Goal: Task Accomplishment & Management: Manage account settings

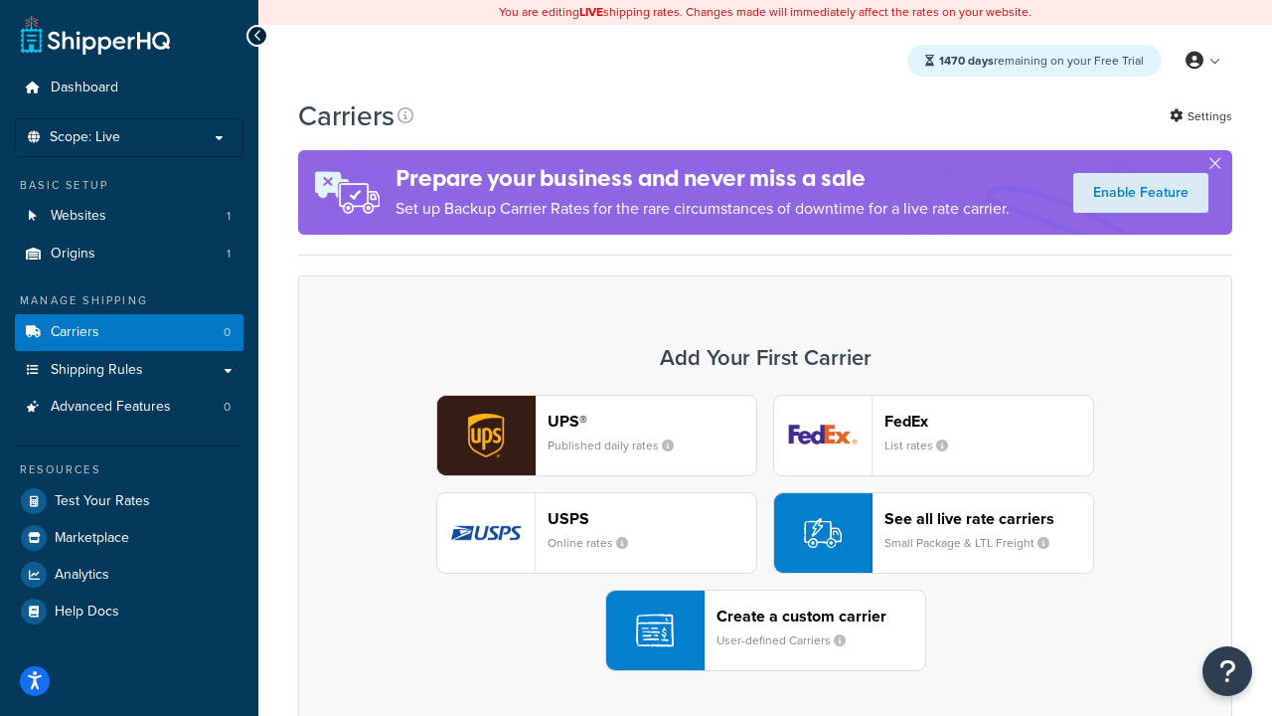
click at [765, 533] on div "UPS® Published daily rates FedEx List rates USPS Online rates See all live rate…" at bounding box center [765, 533] width 893 height 276
click at [989, 420] on header "FedEx" at bounding box center [989, 421] width 209 height 19
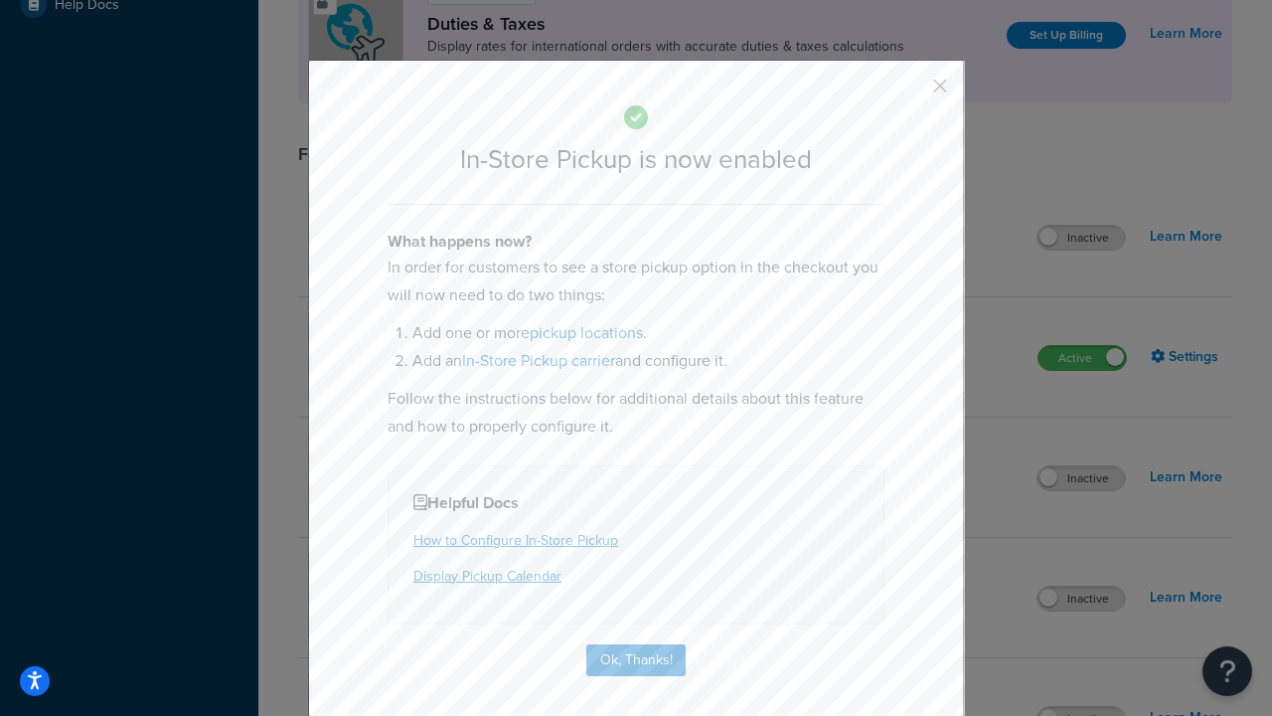
click at [911, 92] on button "button" at bounding box center [911, 92] width 5 height 5
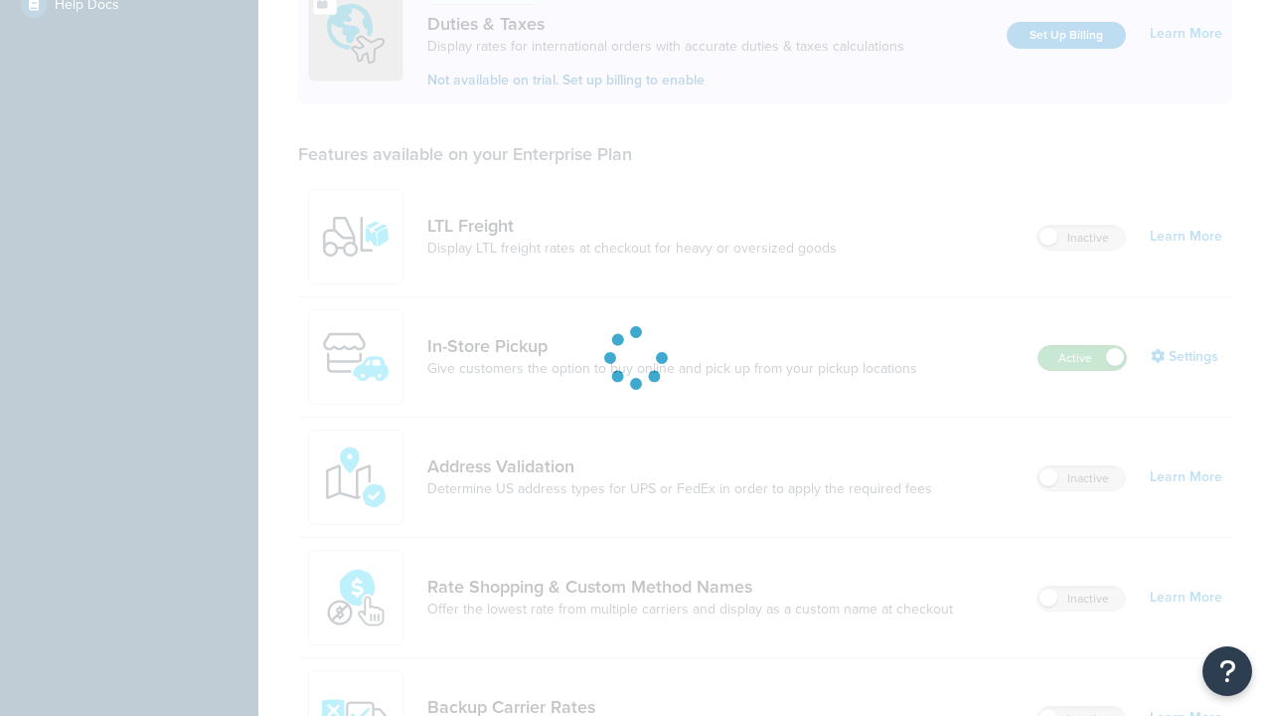
click at [1083, 346] on label "Active" at bounding box center [1082, 358] width 87 height 24
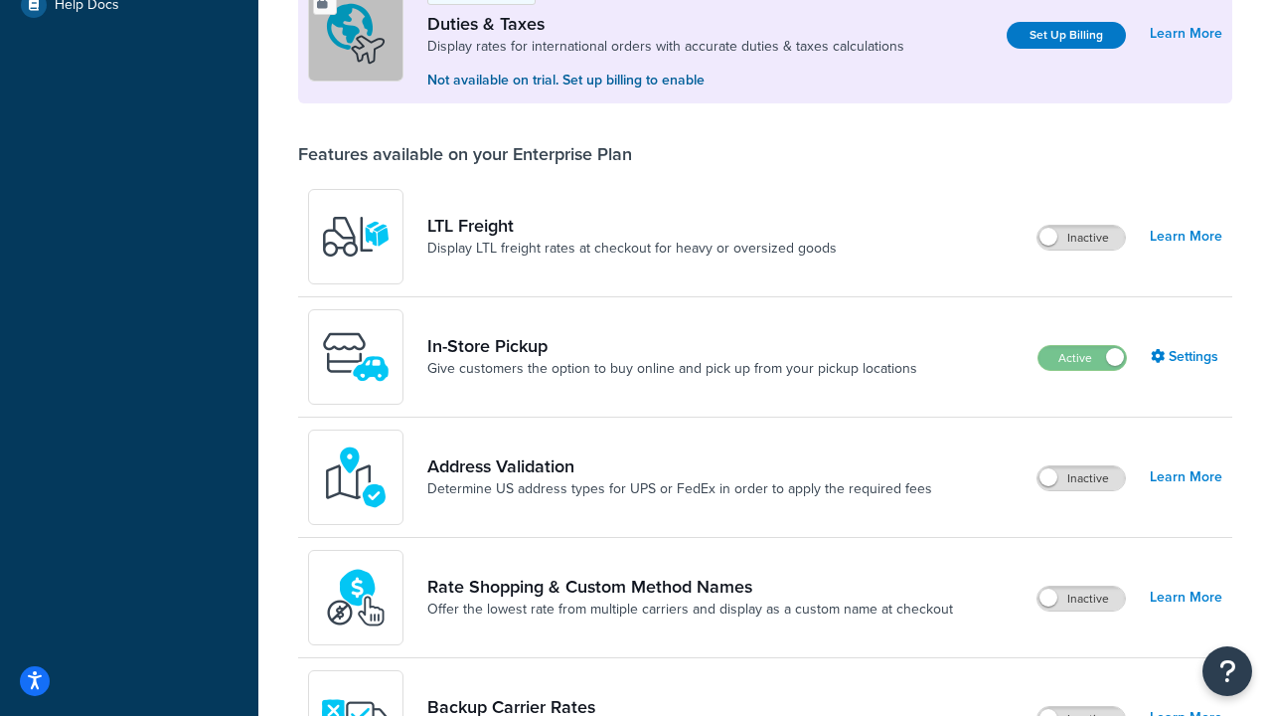
scroll to position [990, 0]
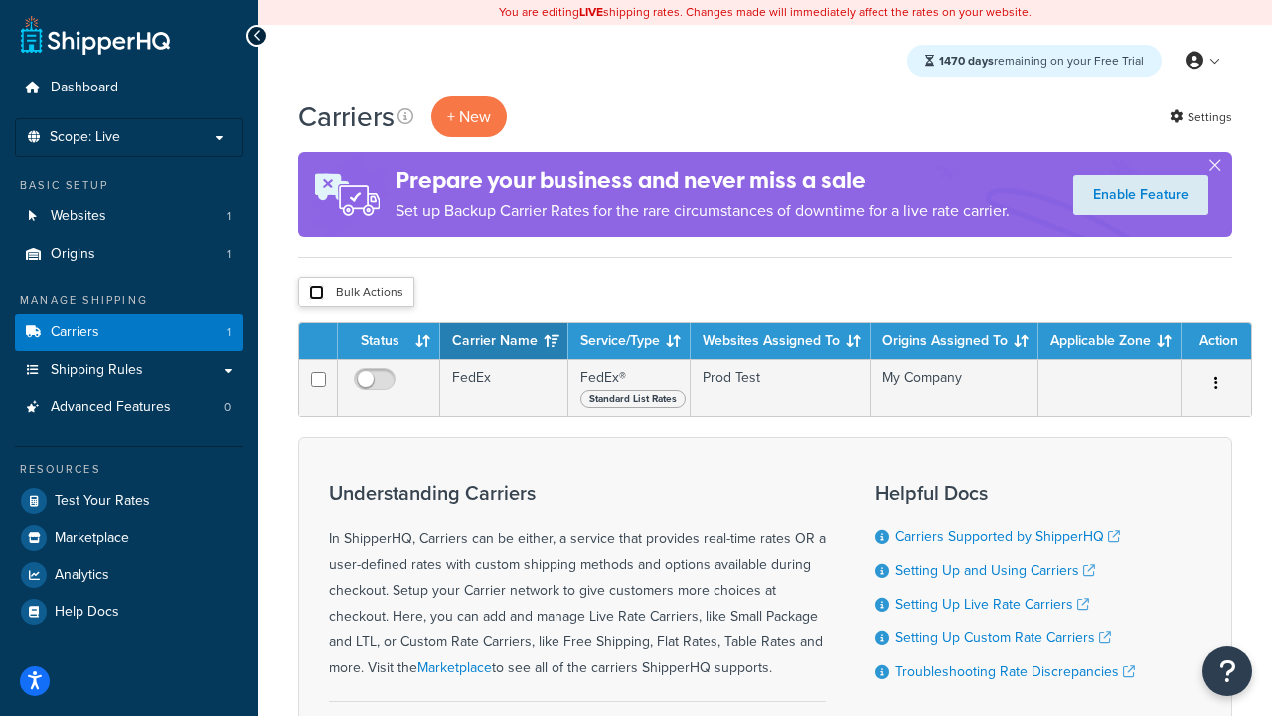
click at [316, 293] on input "checkbox" at bounding box center [316, 292] width 15 height 15
checkbox input "true"
click at [0, 0] on button "Delete" at bounding box center [0, 0] width 0 height 0
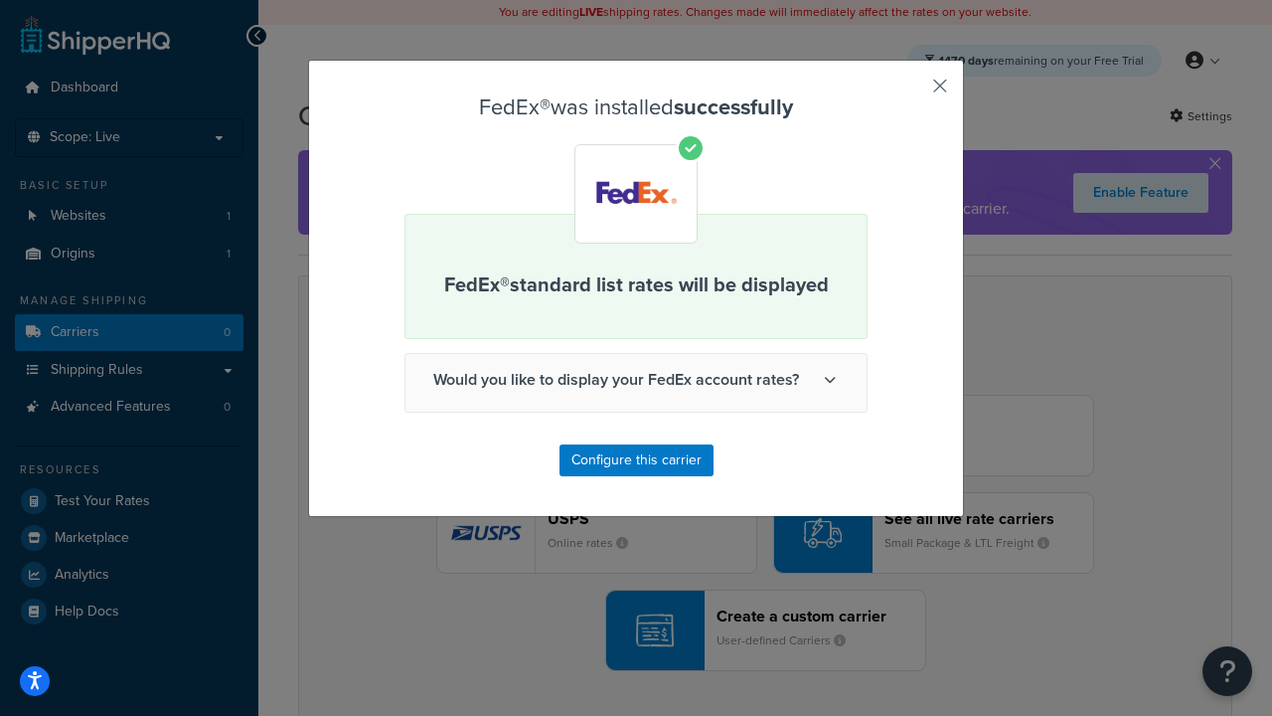
click at [911, 92] on button "button" at bounding box center [911, 92] width 5 height 5
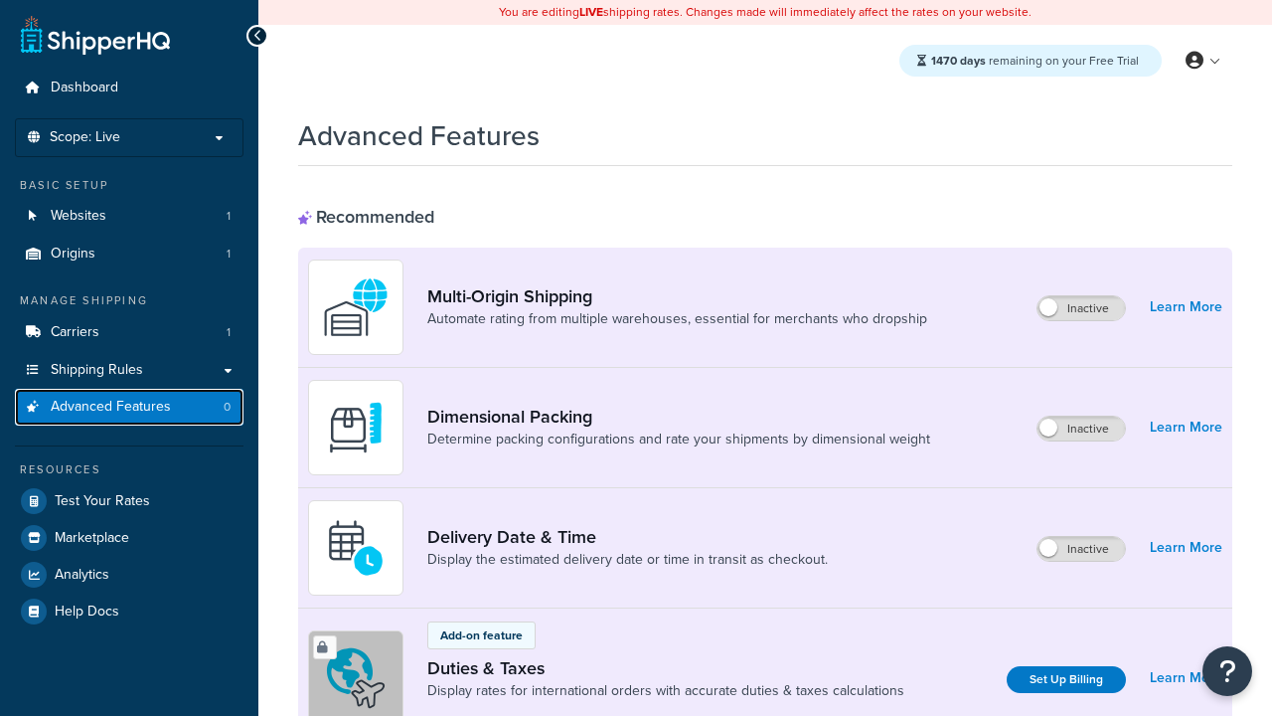
click at [129, 407] on span "Advanced Features" at bounding box center [111, 407] width 120 height 17
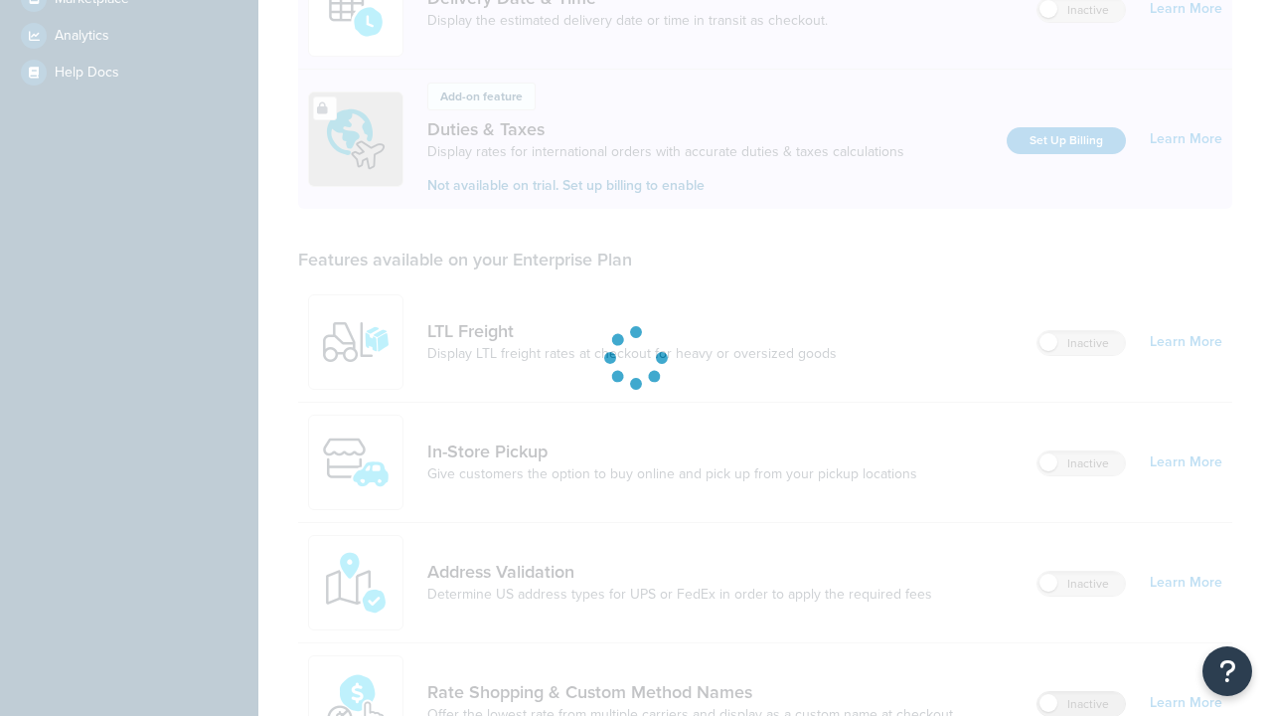
click at [1082, 692] on label "Inactive" at bounding box center [1081, 704] width 87 height 24
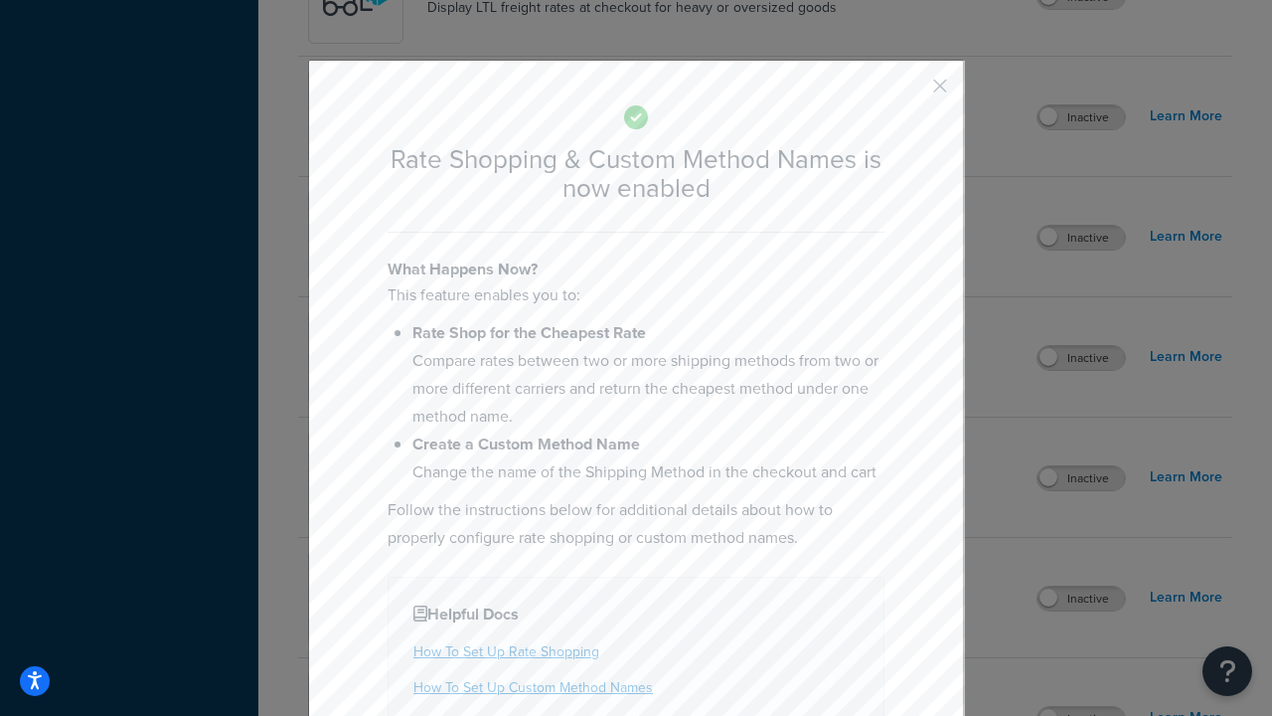
click at [911, 92] on button "button" at bounding box center [911, 92] width 5 height 5
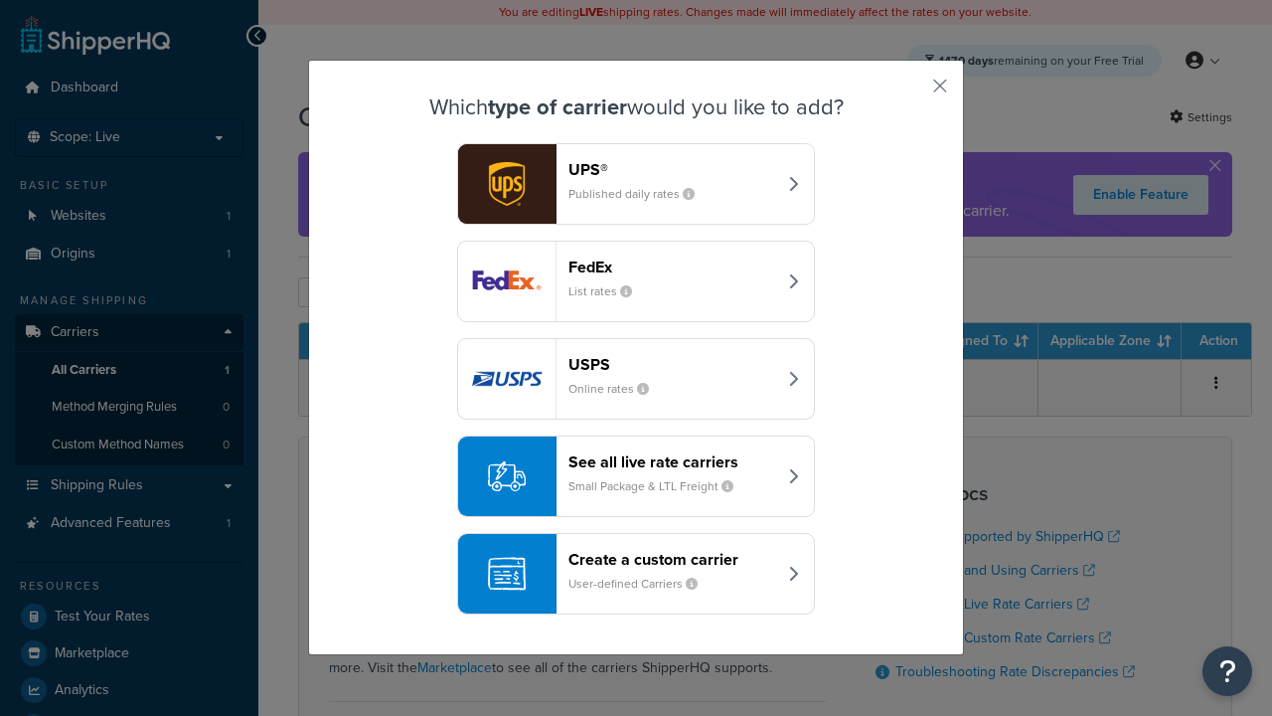
click at [636, 476] on div "See all live rate carriers Small Package & LTL Freight" at bounding box center [673, 476] width 208 height 48
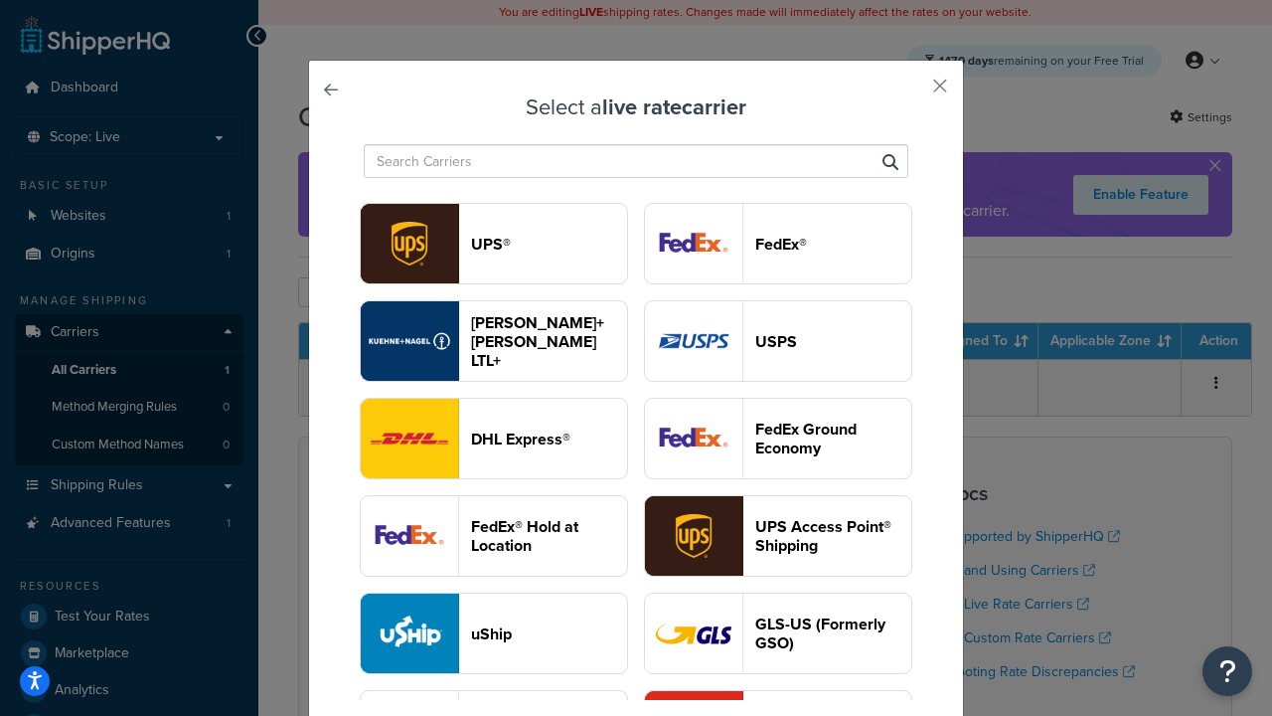
click at [778, 341] on header "USPS" at bounding box center [833, 341] width 156 height 19
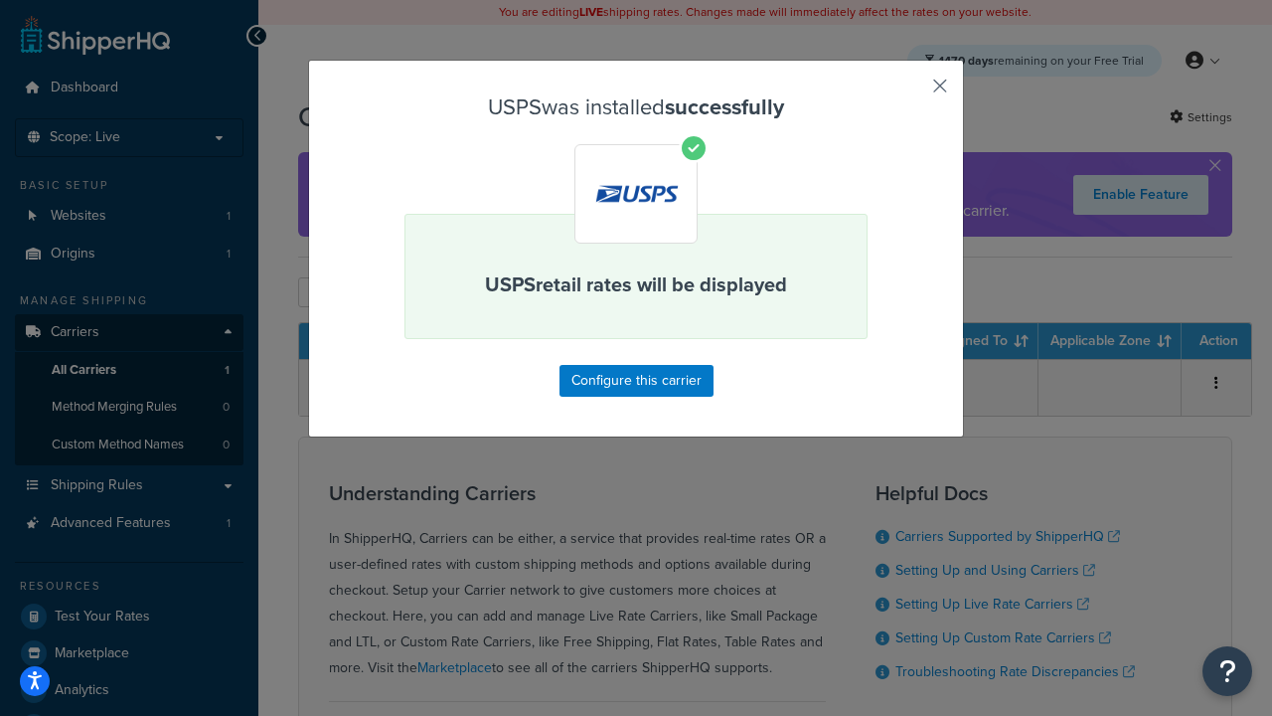
click at [911, 92] on button "button" at bounding box center [911, 92] width 5 height 5
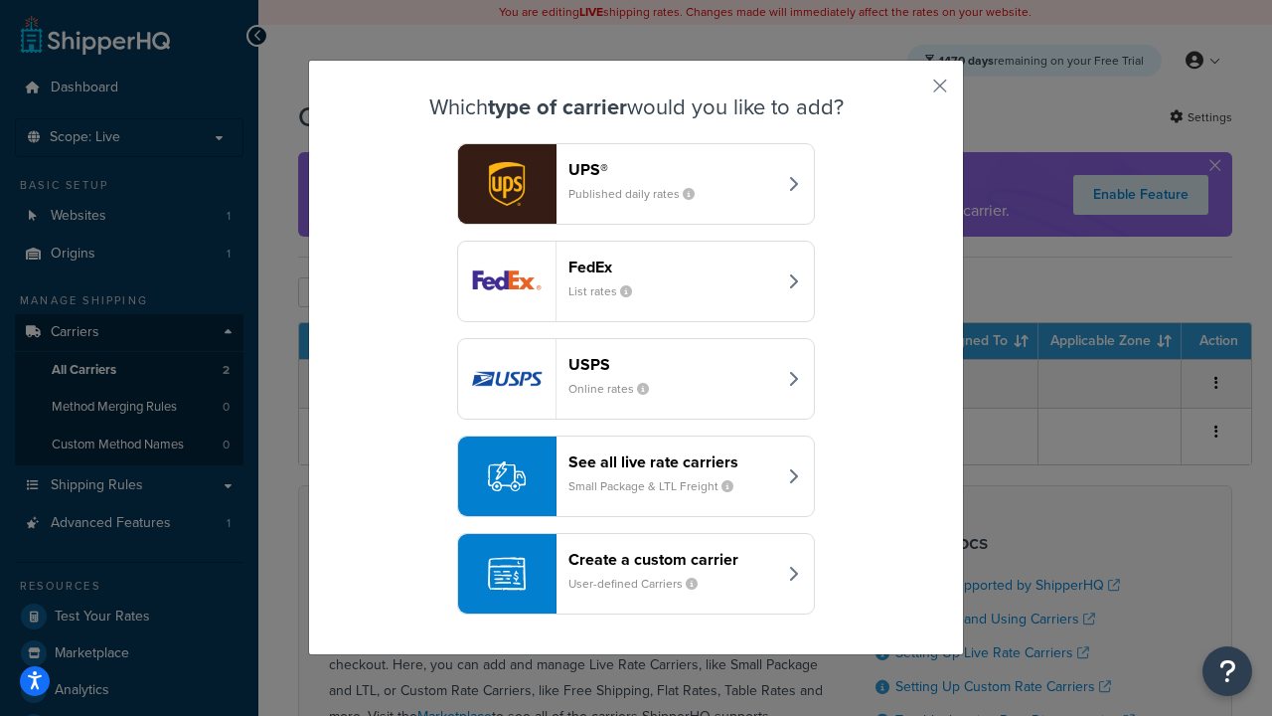
click at [636, 476] on div "See all live rate carriers Small Package & LTL Freight" at bounding box center [673, 476] width 208 height 48
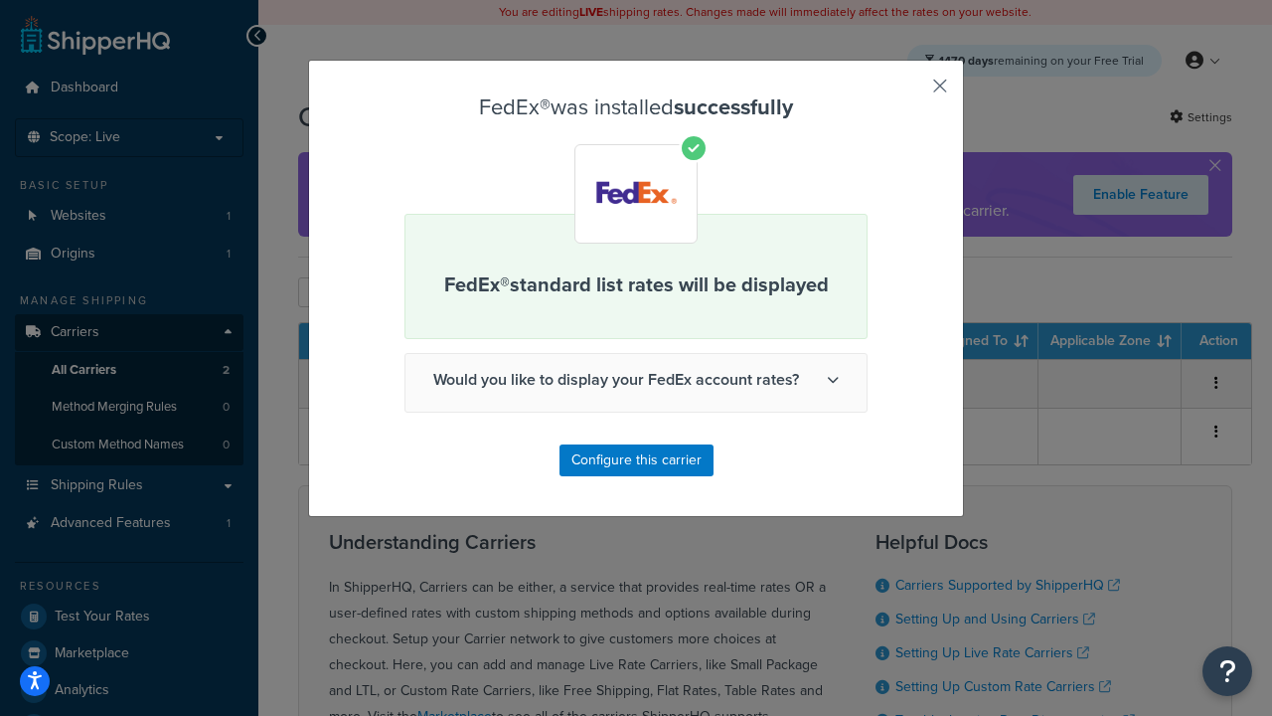
click at [911, 92] on button "button" at bounding box center [911, 92] width 5 height 5
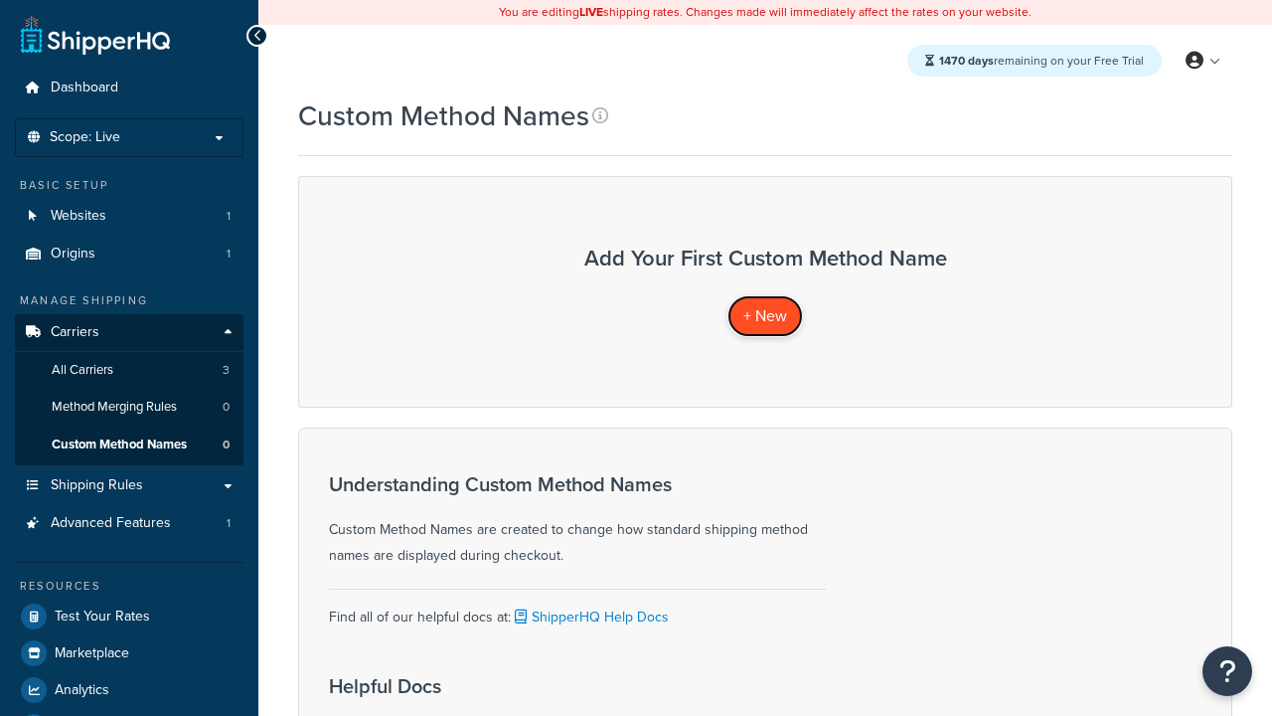
click at [765, 315] on span "+ New" at bounding box center [766, 315] width 44 height 23
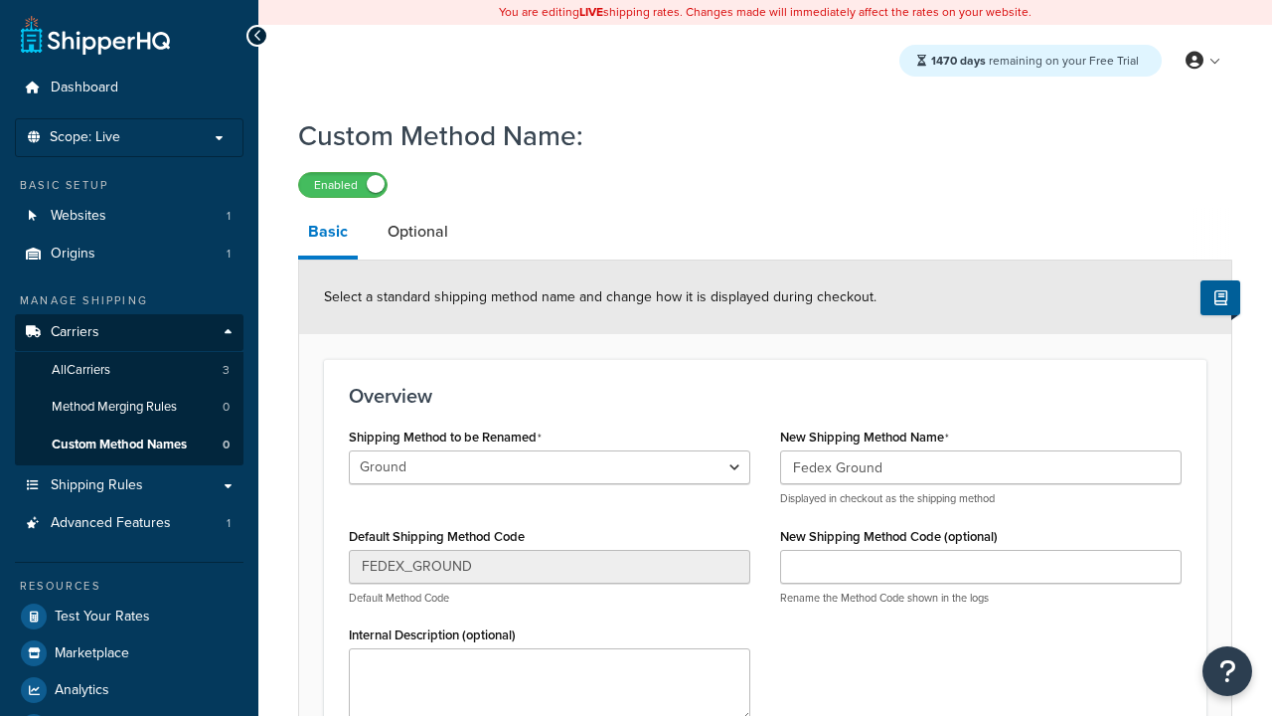
type input "Fedex Ground"
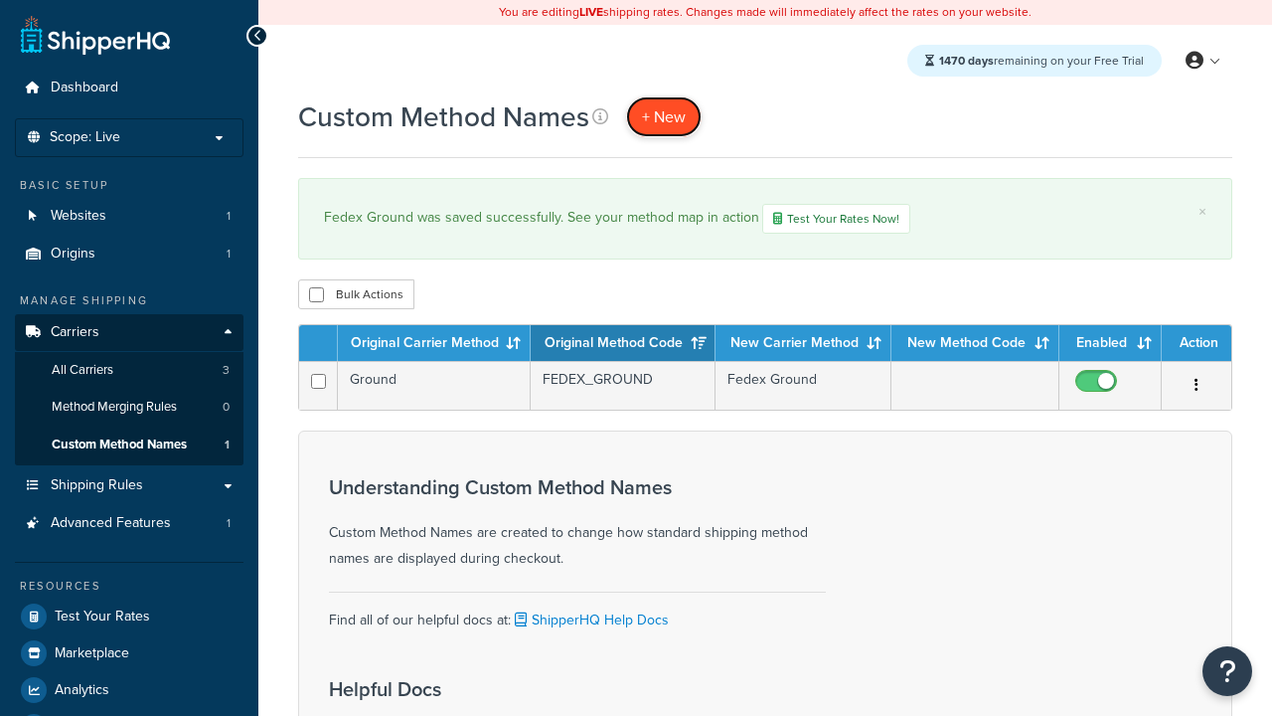
click at [664, 116] on span "+ New" at bounding box center [664, 116] width 44 height 23
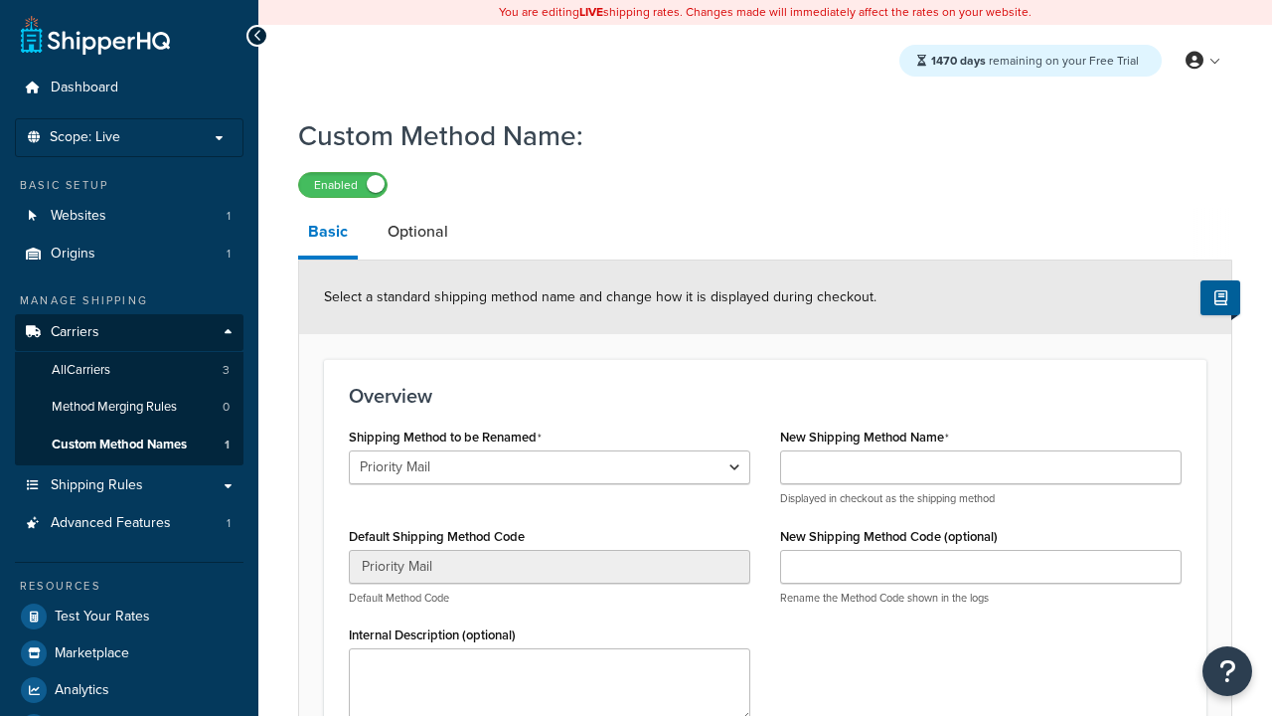
select select "734455"
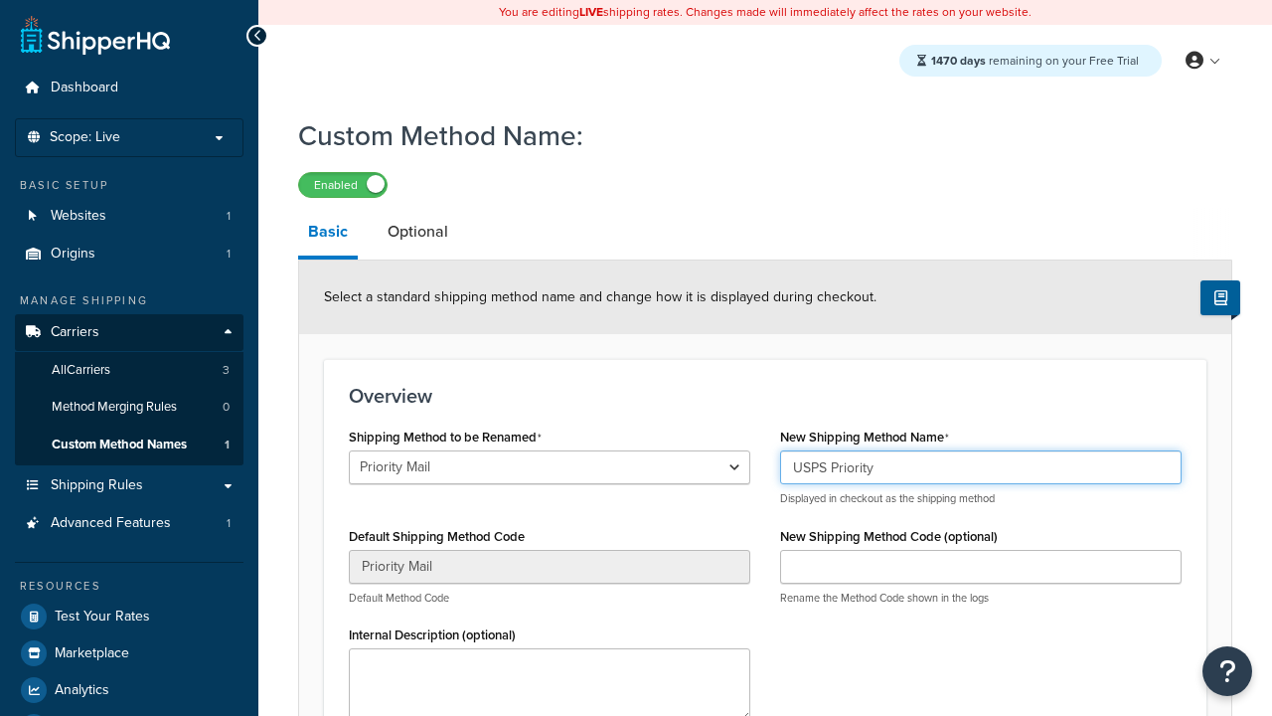
type input "USPS Priority"
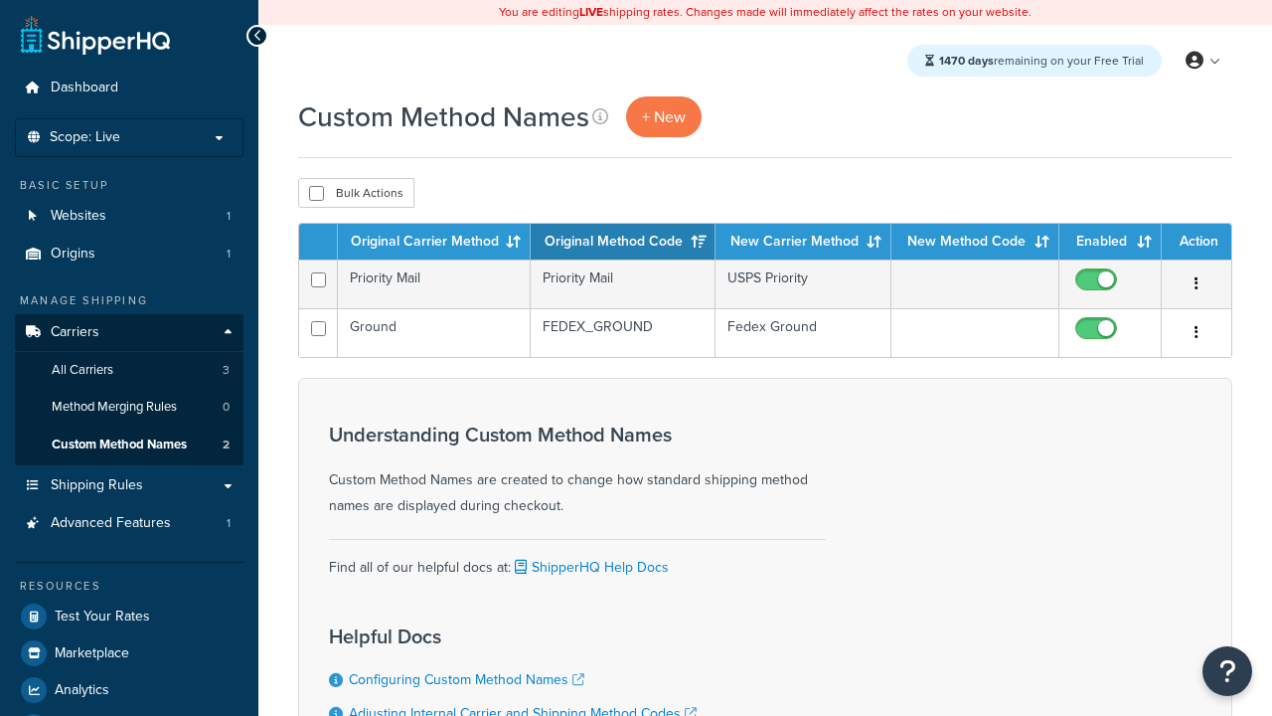
click at [434, 243] on th "Original Carrier Method" at bounding box center [434, 242] width 193 height 36
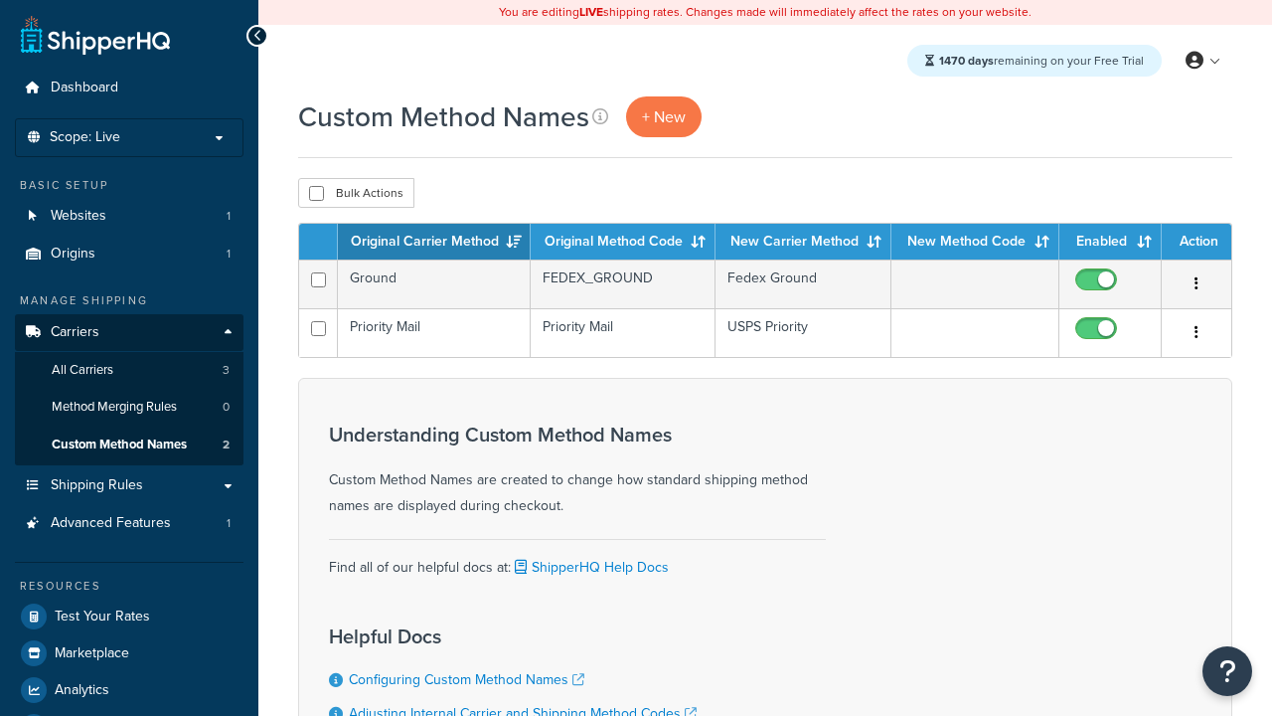
click at [434, 243] on th "Original Carrier Method" at bounding box center [434, 242] width 193 height 36
click at [623, 243] on th "Original Method Code" at bounding box center [623, 242] width 185 height 36
click at [803, 243] on th "New Carrier Method" at bounding box center [804, 242] width 176 height 36
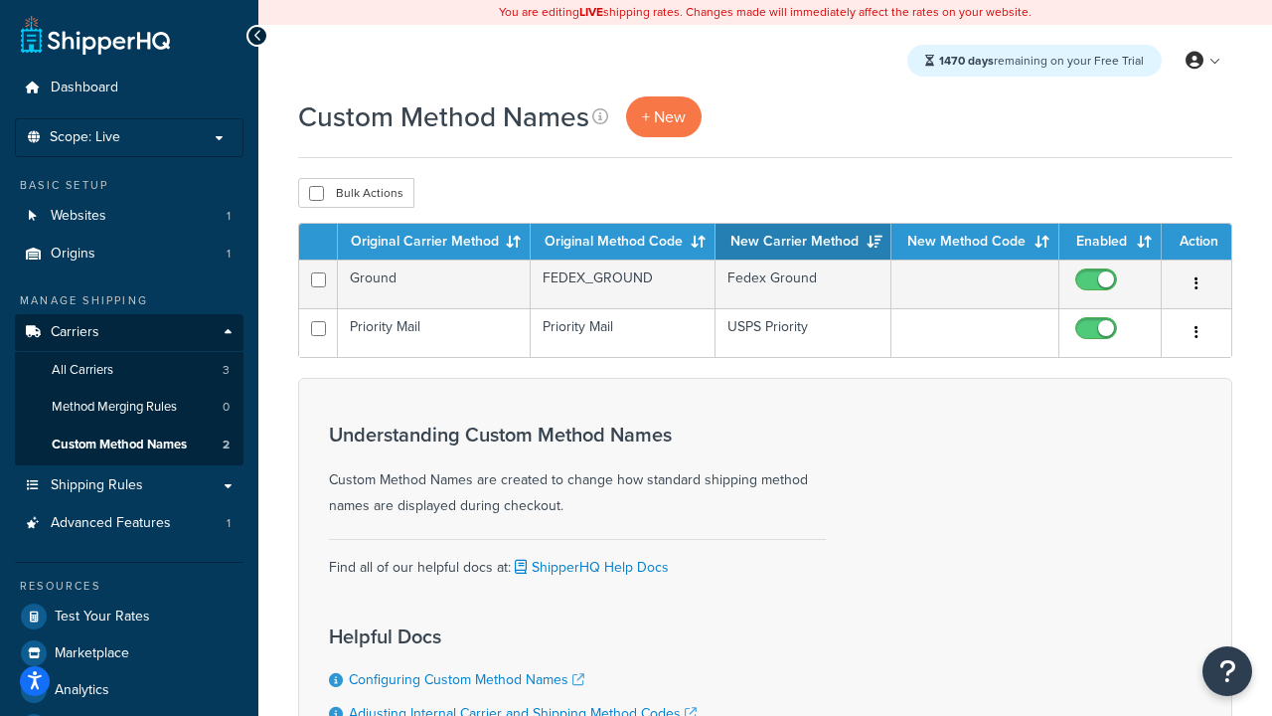
click at [803, 243] on th "New Carrier Method" at bounding box center [804, 242] width 176 height 36
click at [1110, 243] on th "Enabled" at bounding box center [1111, 242] width 102 height 36
click at [1197, 243] on th "Action" at bounding box center [1197, 242] width 70 height 36
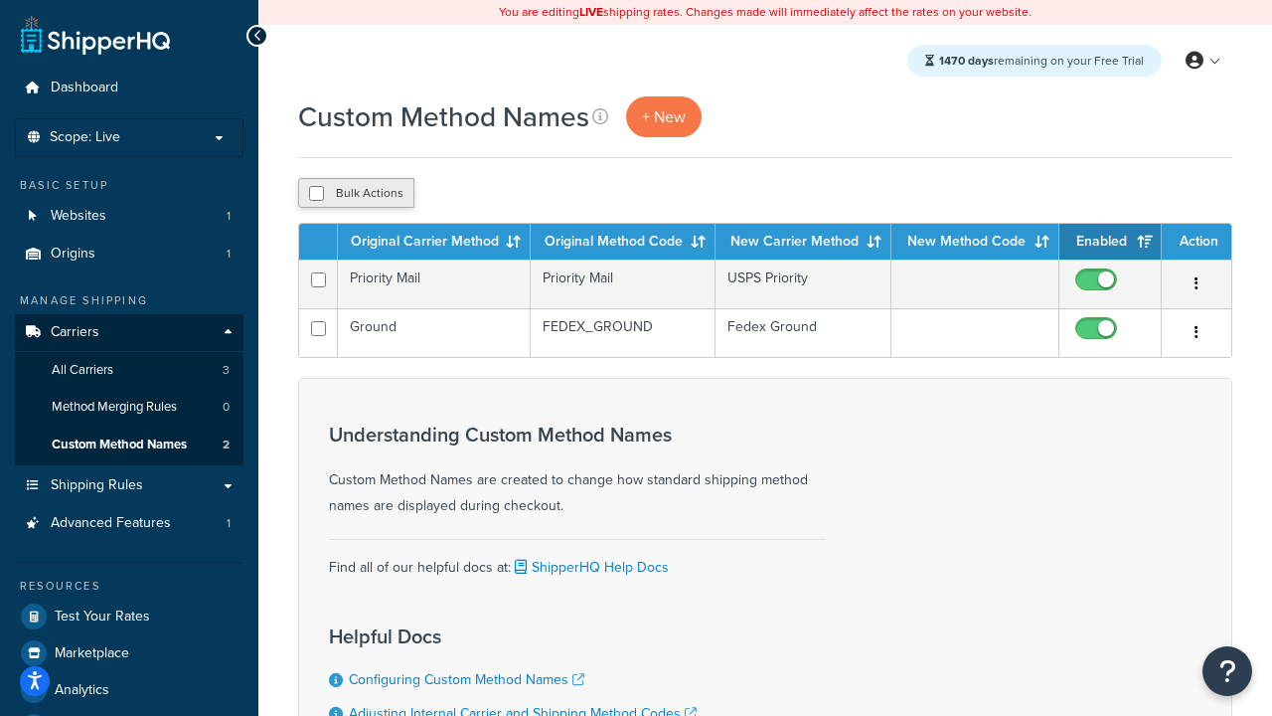
click at [1197, 243] on th "Action" at bounding box center [1197, 242] width 70 height 36
click at [316, 194] on input "checkbox" at bounding box center [316, 193] width 15 height 15
checkbox input "true"
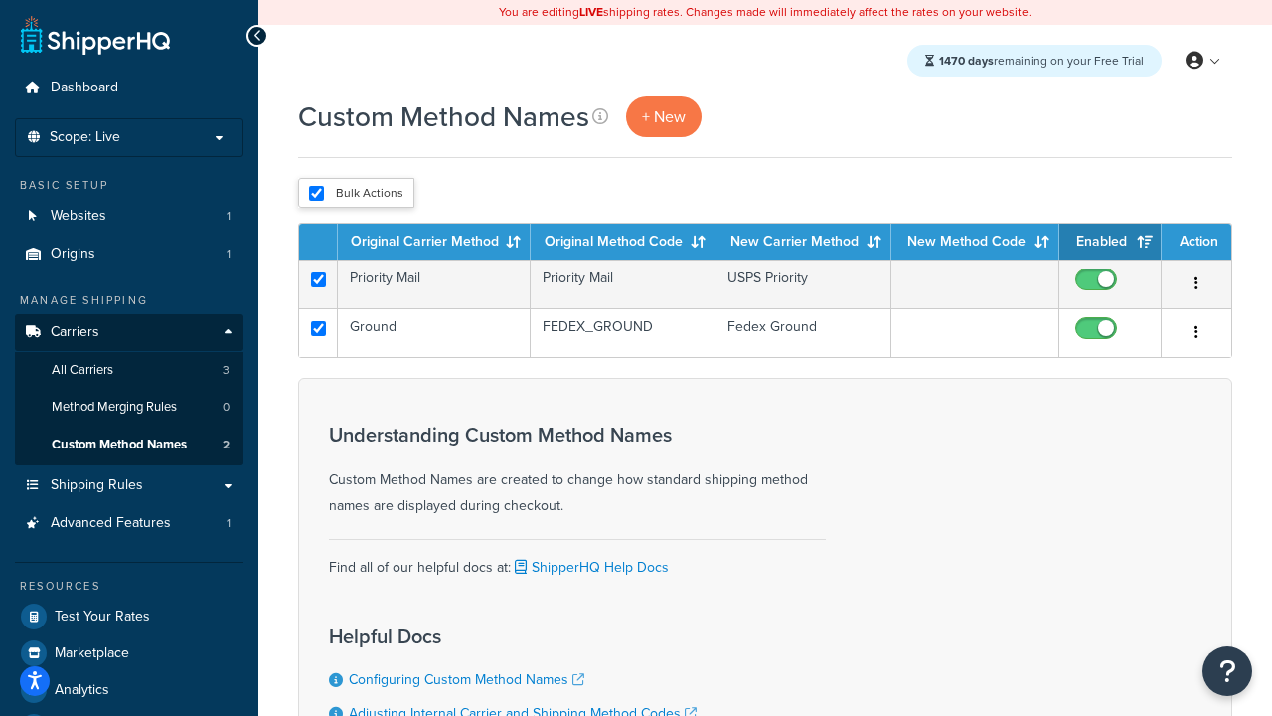
click at [0, 0] on button "Delete" at bounding box center [0, 0] width 0 height 0
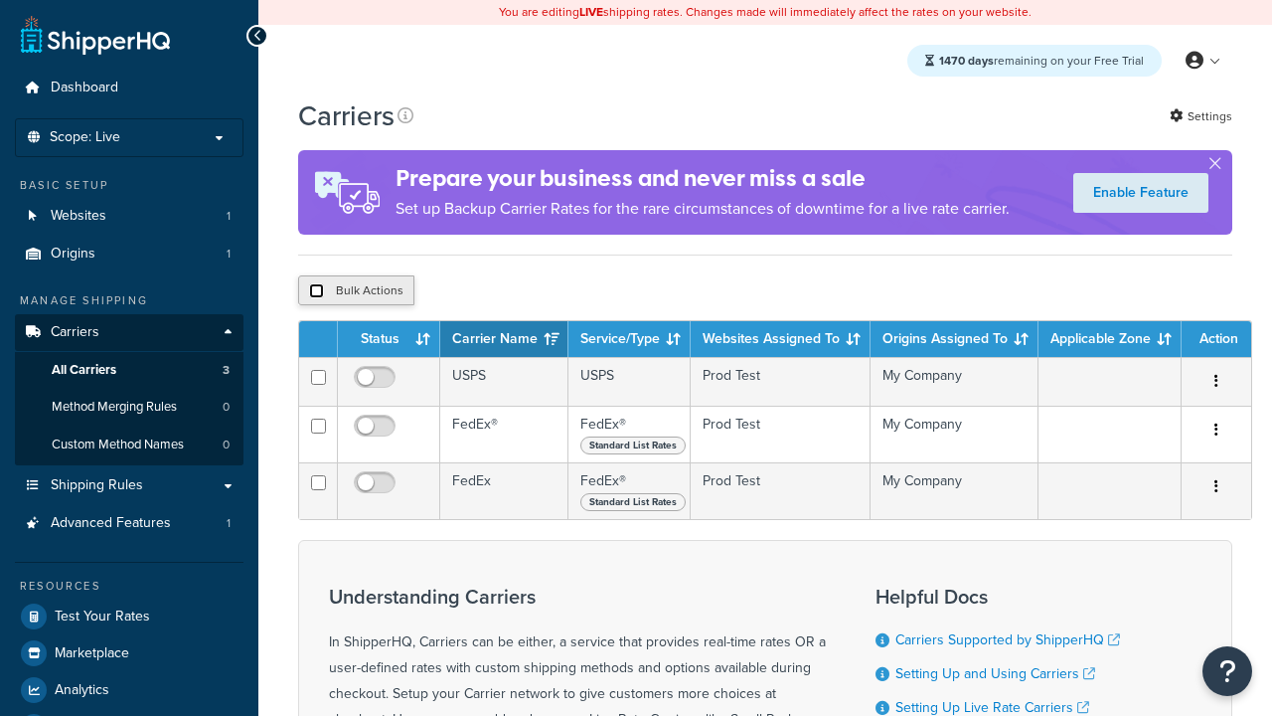
click at [316, 291] on input "checkbox" at bounding box center [316, 290] width 15 height 15
checkbox input "true"
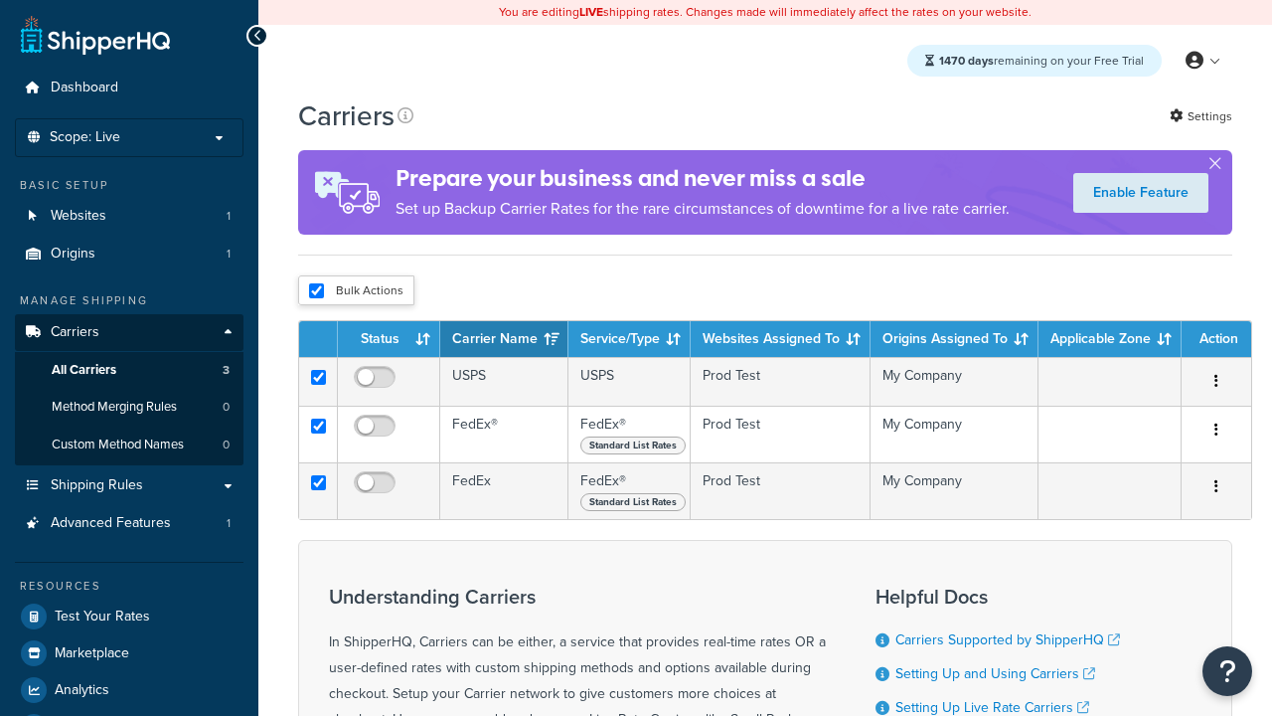
click at [0, 0] on button "Delete" at bounding box center [0, 0] width 0 height 0
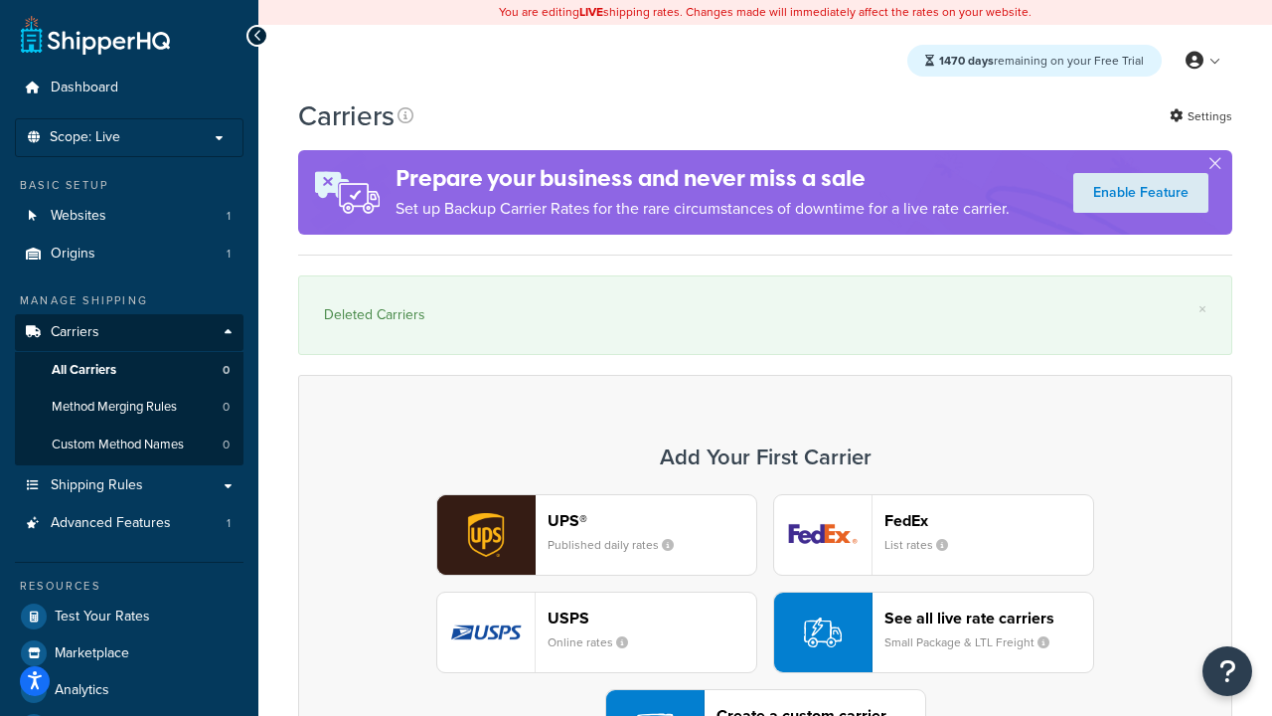
click at [765, 578] on div "UPS® Published daily rates FedEx List rates USPS Online rates See all live rate…" at bounding box center [765, 632] width 893 height 276
click at [765, 706] on div "Create a custom carrier User-defined Carriers" at bounding box center [821, 730] width 209 height 48
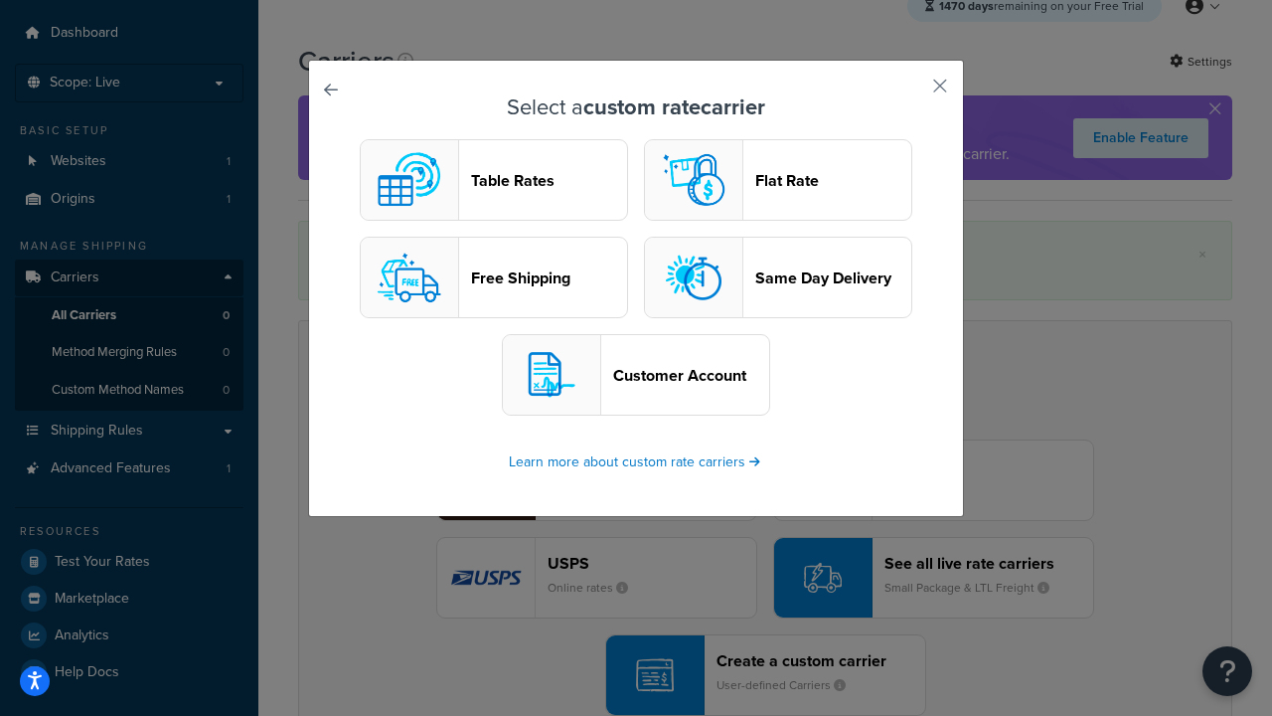
click at [778, 180] on header "Flat Rate" at bounding box center [833, 180] width 156 height 19
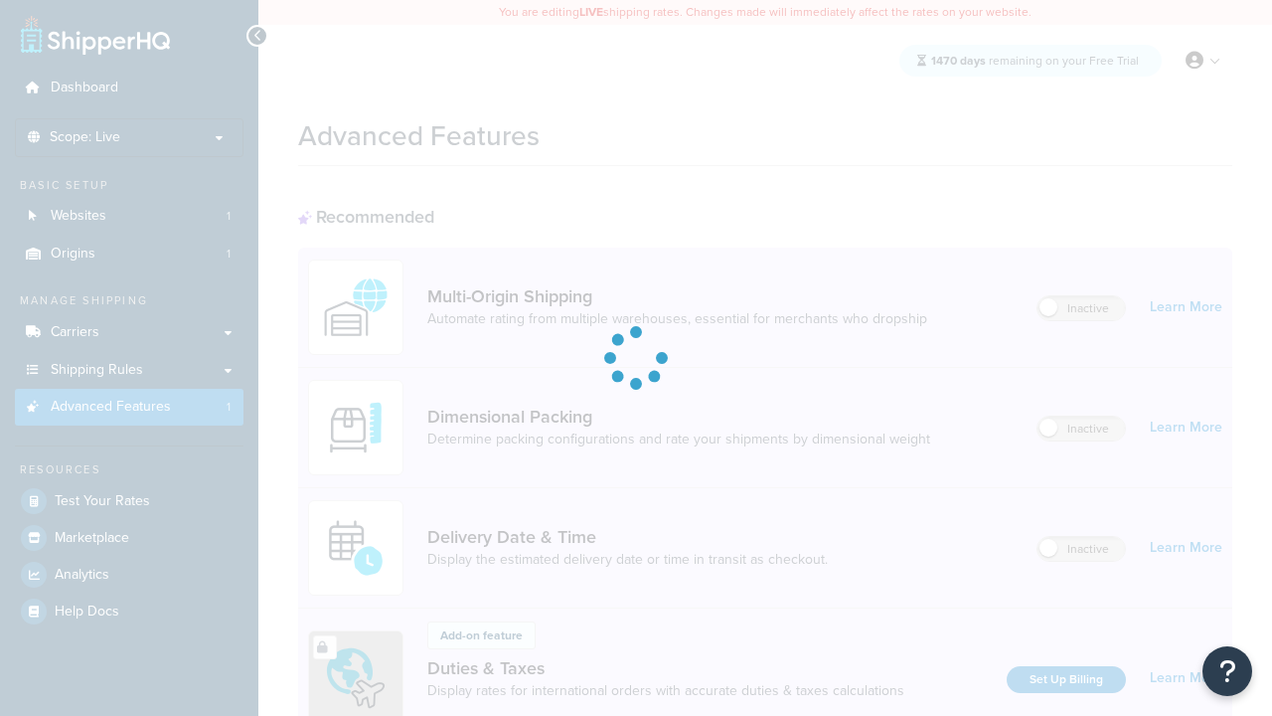
scroll to position [885, 0]
